Goal: Complete application form: Complete application form

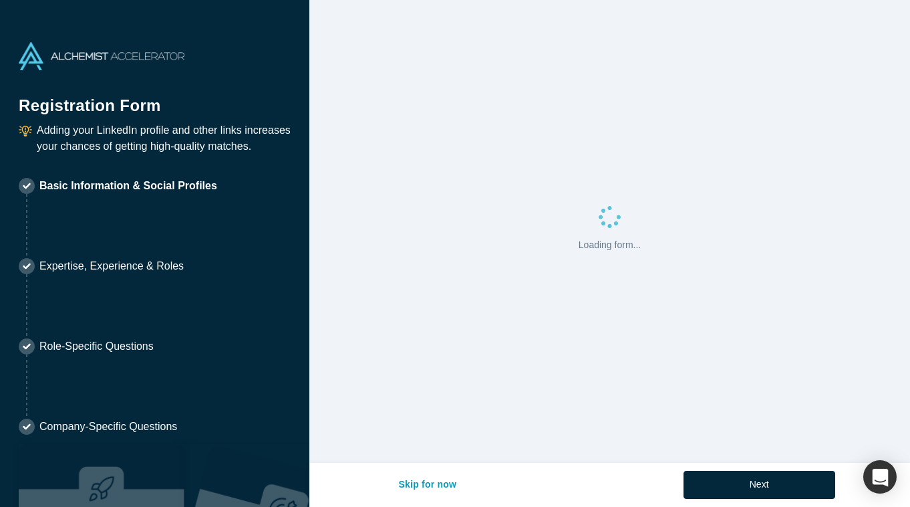
select select "US"
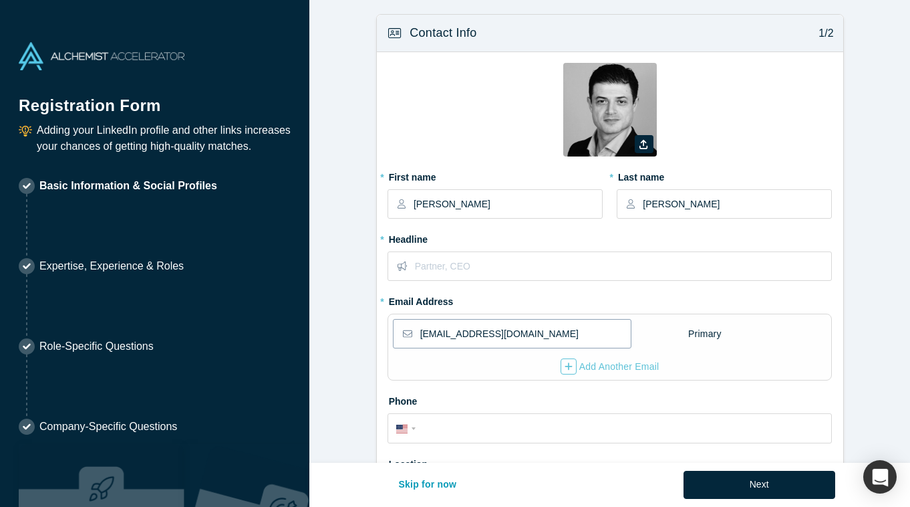
click at [459, 338] on input "[EMAIL_ADDRESS][DOMAIN_NAME]" at bounding box center [525, 333] width 210 height 28
click at [480, 336] on input "[PERSON_NAME][EMAIL_ADDRESS][DOMAIN_NAME]" at bounding box center [525, 333] width 210 height 28
type input "[PERSON_NAME][EMAIL_ADDRESS][DOMAIN_NAME]"
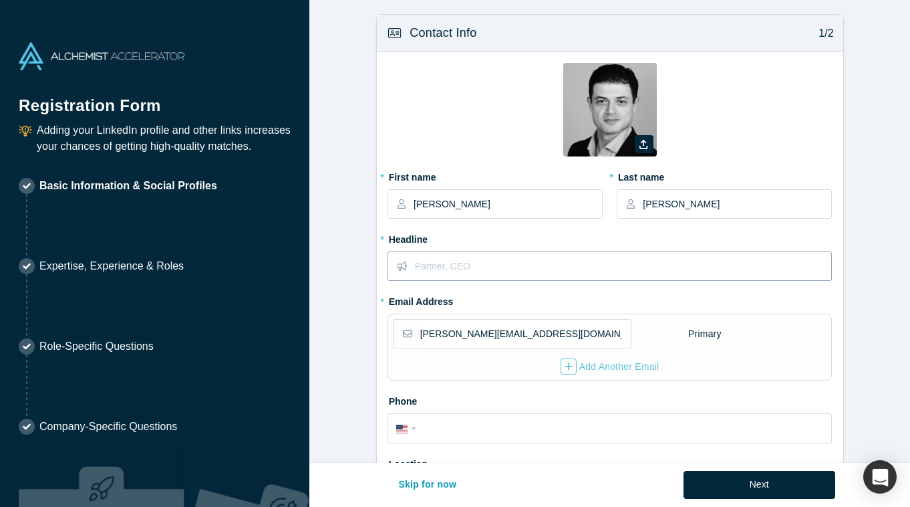
click at [560, 261] on input "text" at bounding box center [623, 266] width 416 height 28
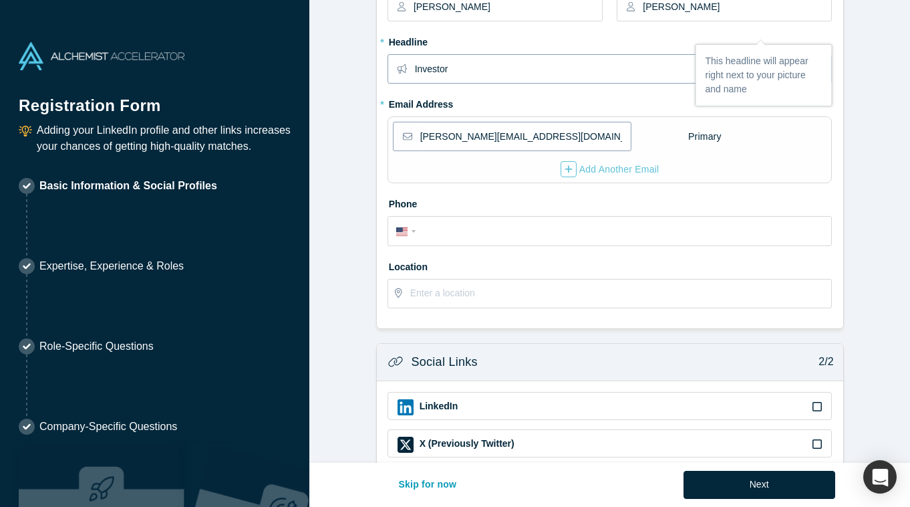
scroll to position [247, 0]
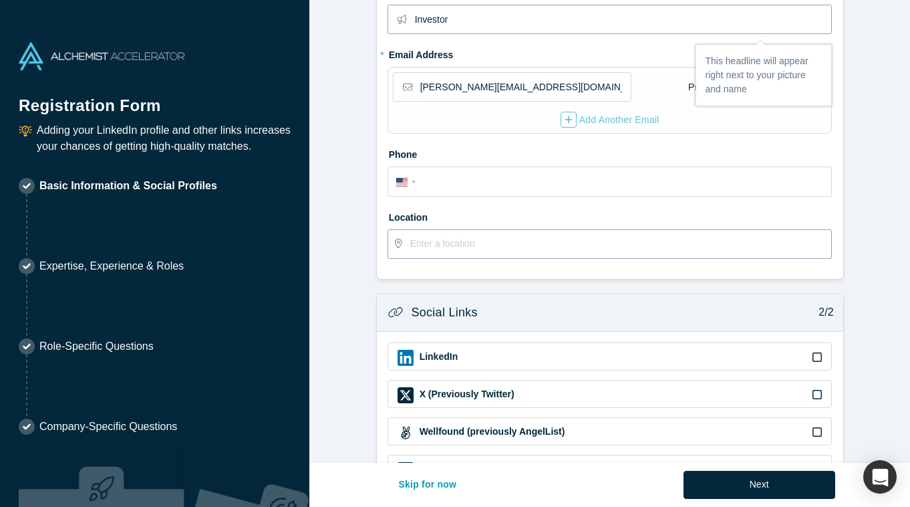
type input "Investor"
click at [573, 240] on input "text" at bounding box center [620, 244] width 421 height 28
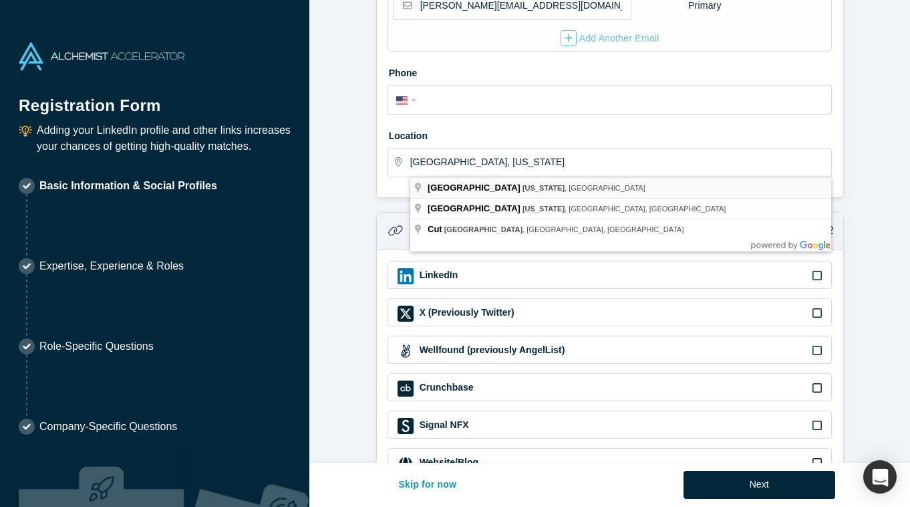
type input "[GEOGRAPHIC_DATA], [US_STATE], [GEOGRAPHIC_DATA]"
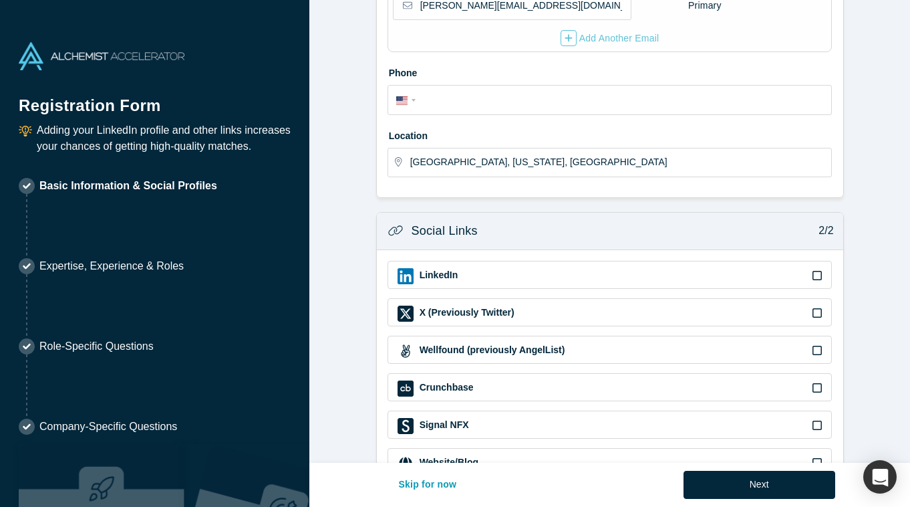
click at [821, 279] on icon at bounding box center [817, 275] width 9 height 9
click at [0, 0] on input "checkbox" at bounding box center [0, 0] width 0 height 0
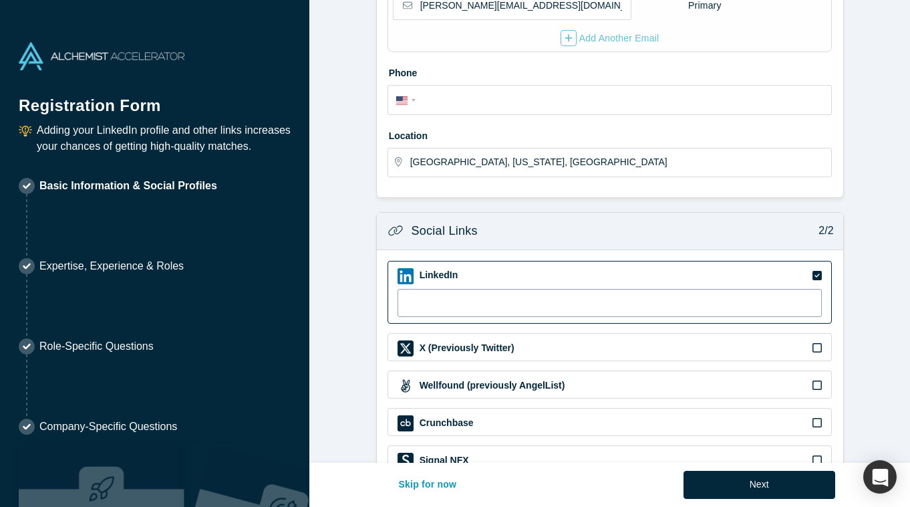
scroll to position [407, 0]
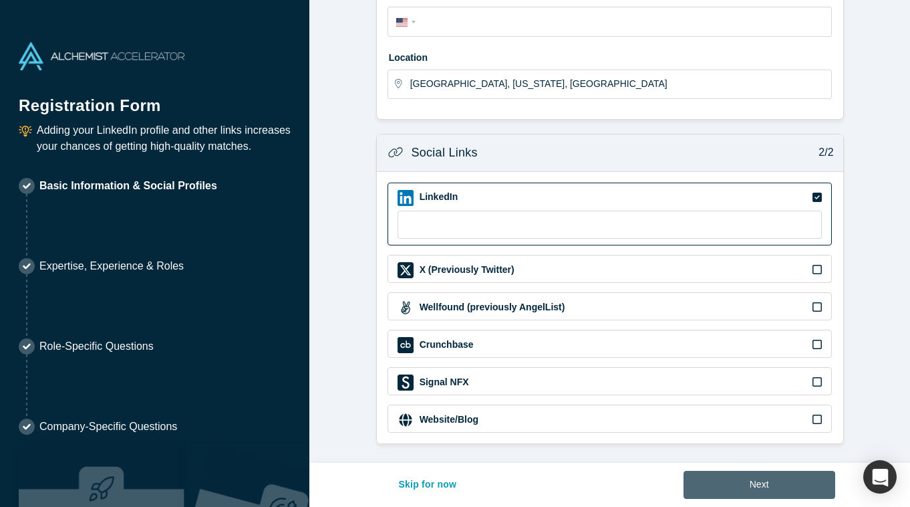
click at [721, 483] on button "Next" at bounding box center [760, 485] width 152 height 28
click at [723, 481] on button "Next" at bounding box center [760, 485] width 152 height 28
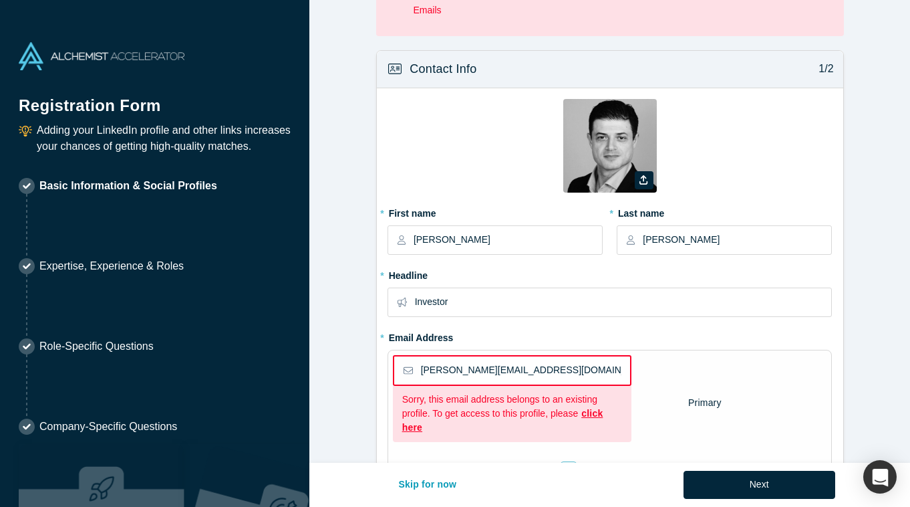
scroll to position [160, 0]
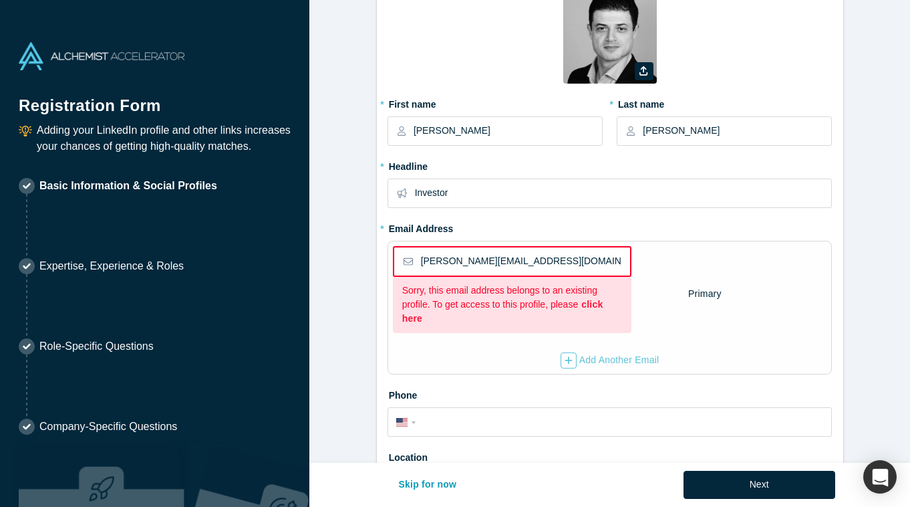
click at [594, 307] on link "click here" at bounding box center [502, 311] width 201 height 25
